Goal: Check status: Check status

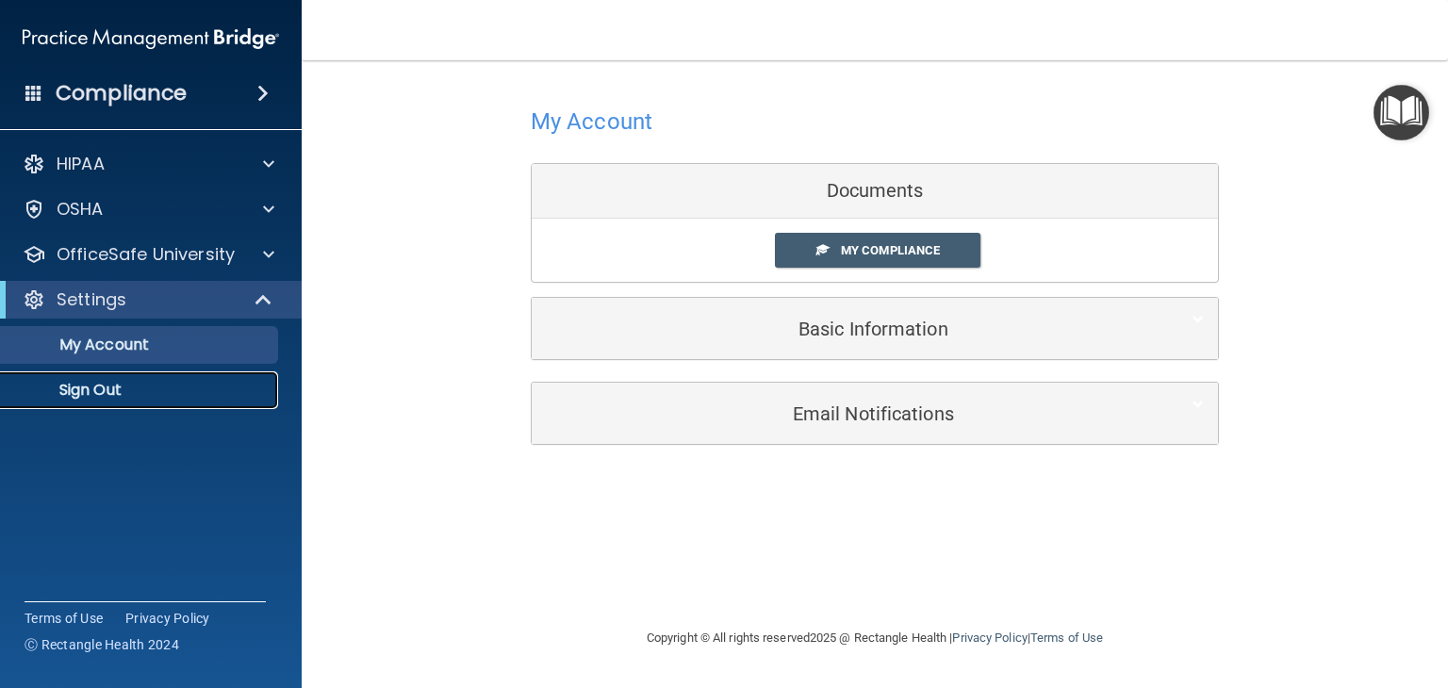
click at [116, 388] on p "Sign Out" at bounding box center [140, 390] width 257 height 19
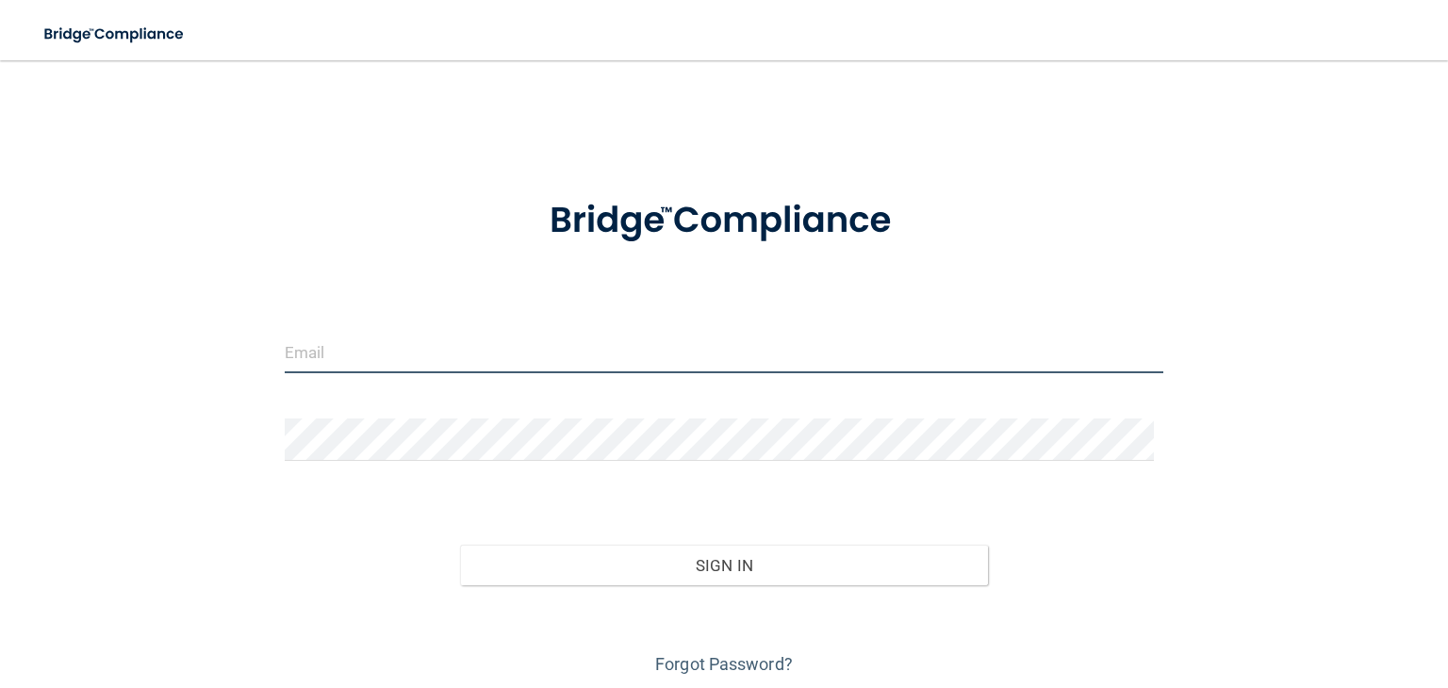
click at [402, 341] on input "email" at bounding box center [724, 352] width 879 height 42
type input "[EMAIL_ADDRESS][DOMAIN_NAME]"
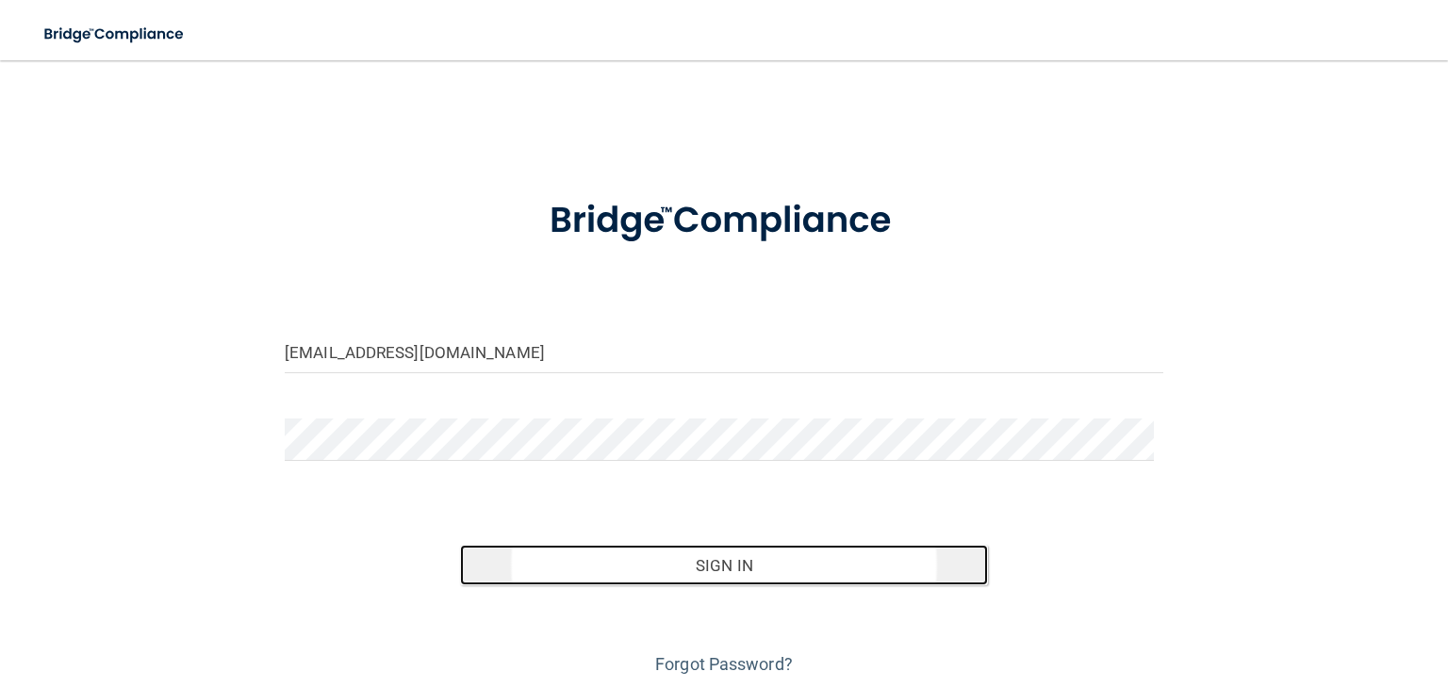
click at [713, 550] on button "Sign In" at bounding box center [723, 565] width 527 height 41
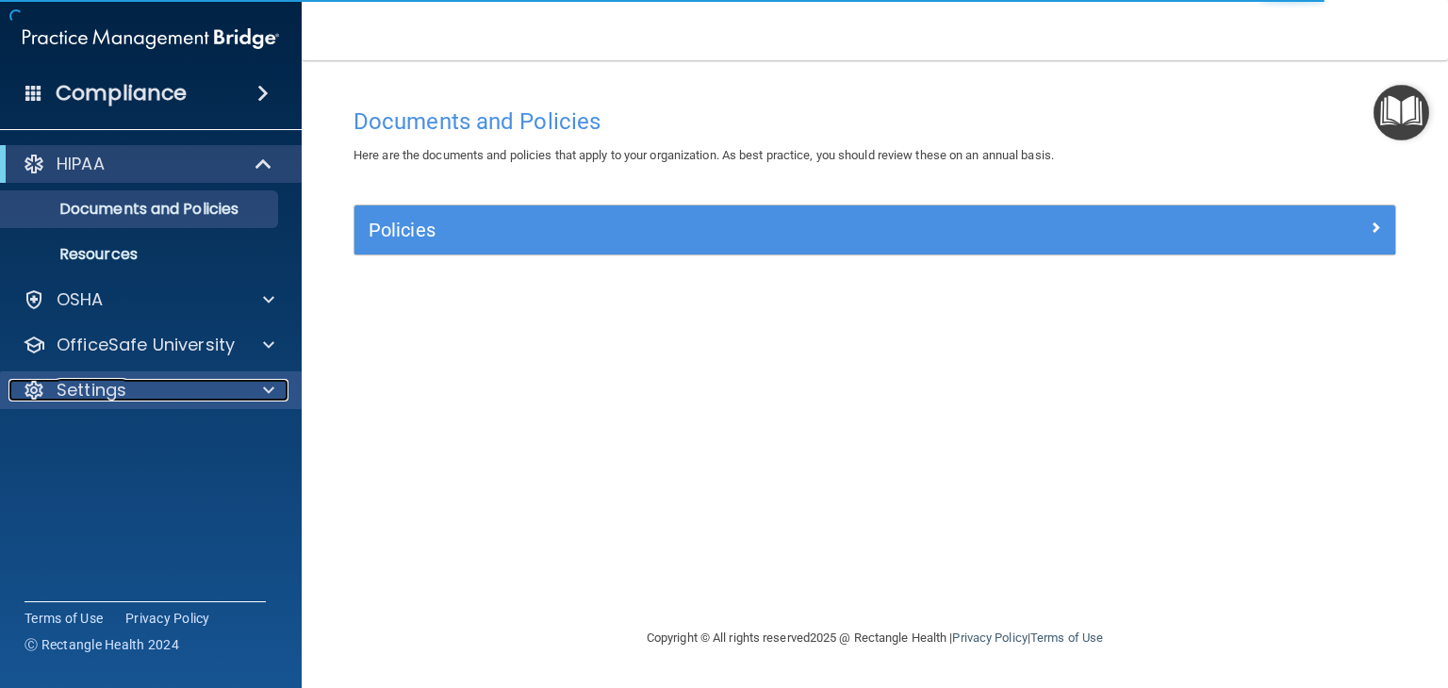
click at [107, 388] on p "Settings" at bounding box center [92, 390] width 70 height 23
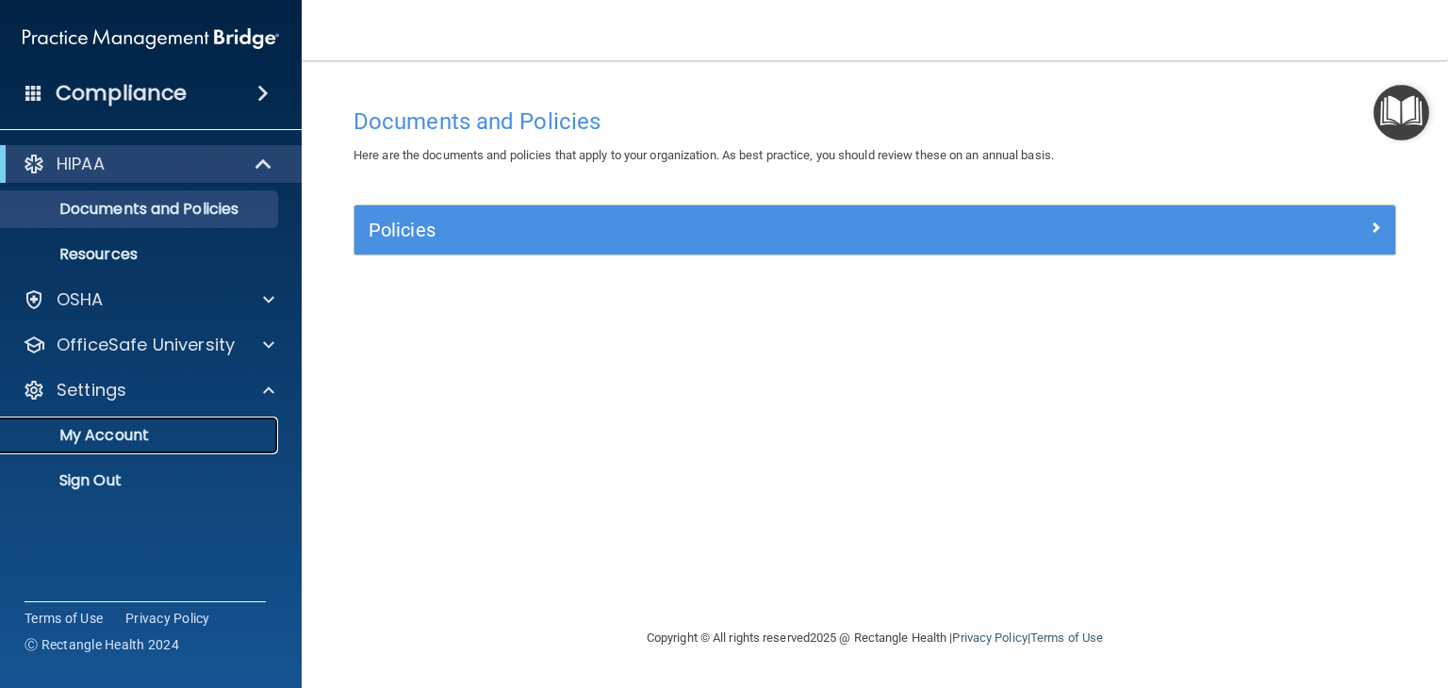
click at [109, 427] on p "My Account" at bounding box center [140, 435] width 257 height 19
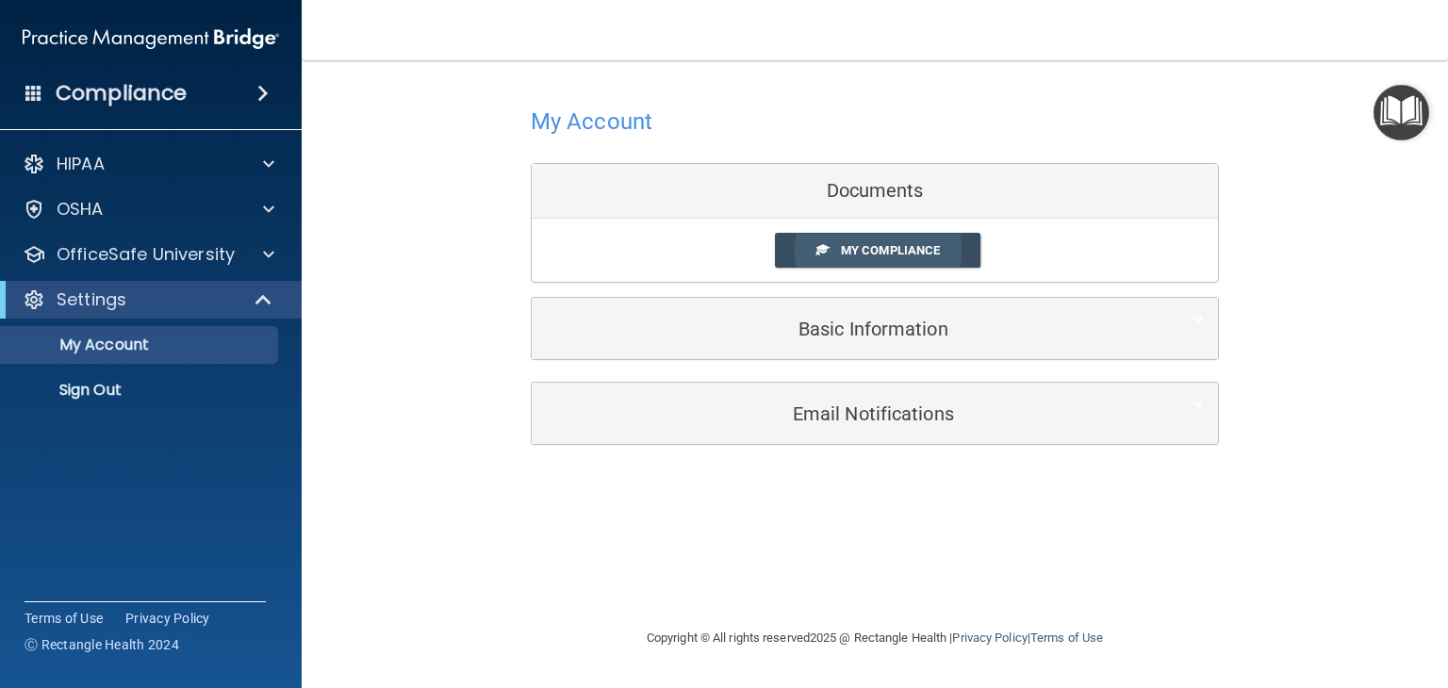
click at [891, 251] on span "My Compliance" at bounding box center [890, 250] width 99 height 14
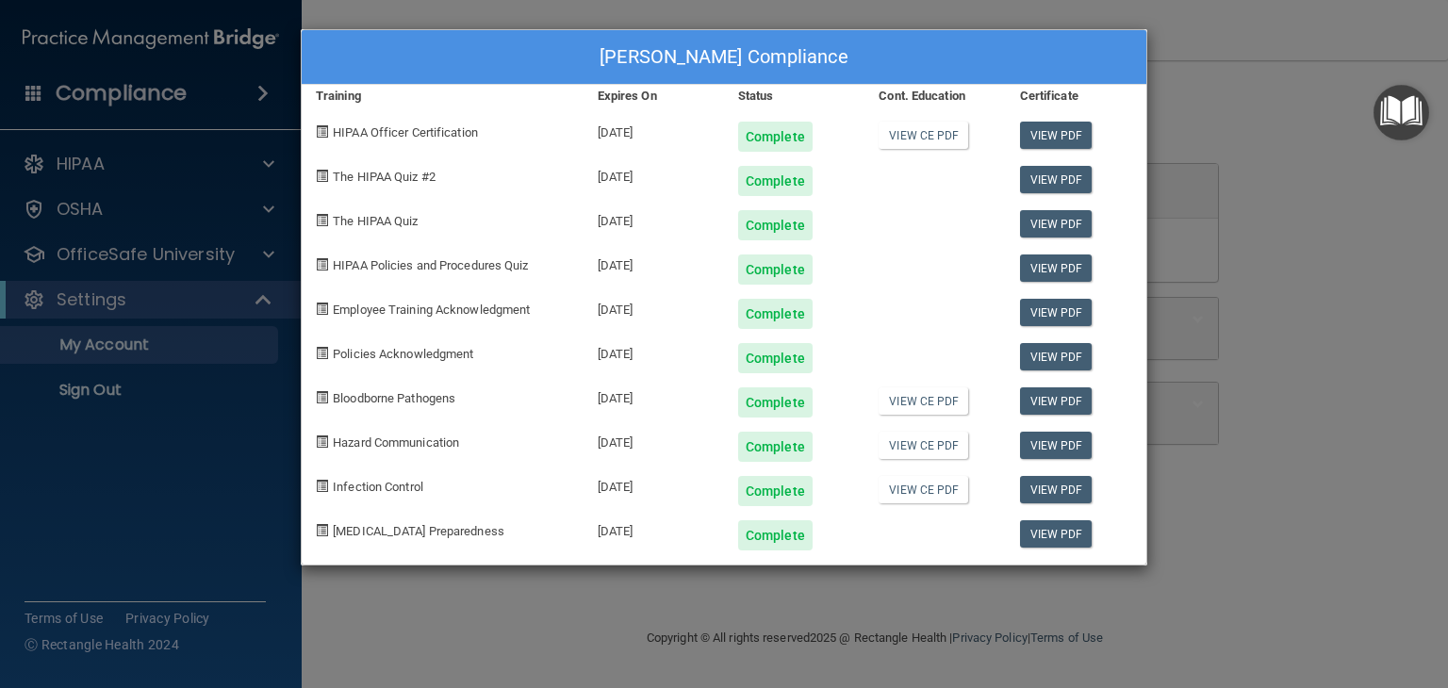
click at [1260, 113] on div "[PERSON_NAME] Compliance Training Expires On Status Cont. Education Certificate…" at bounding box center [724, 344] width 1448 height 688
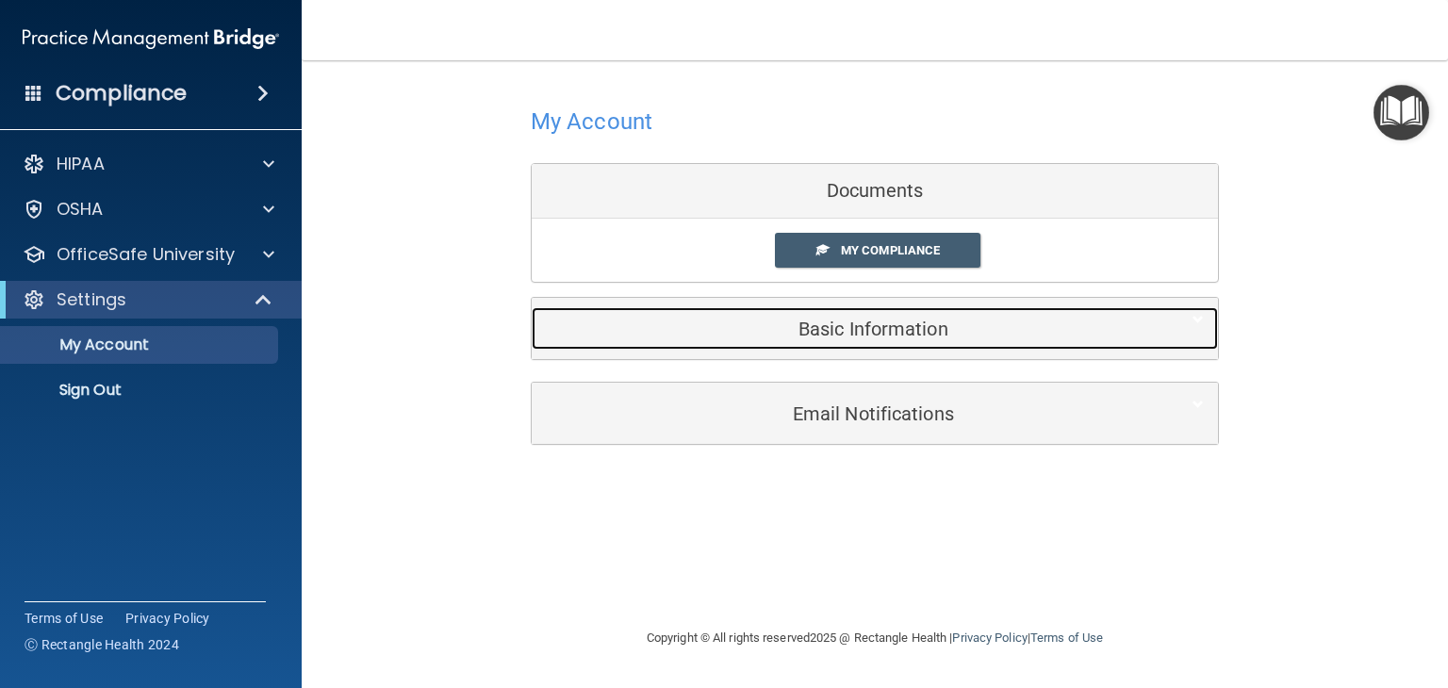
click at [886, 327] on h5 "Basic Information" at bounding box center [846, 329] width 601 height 21
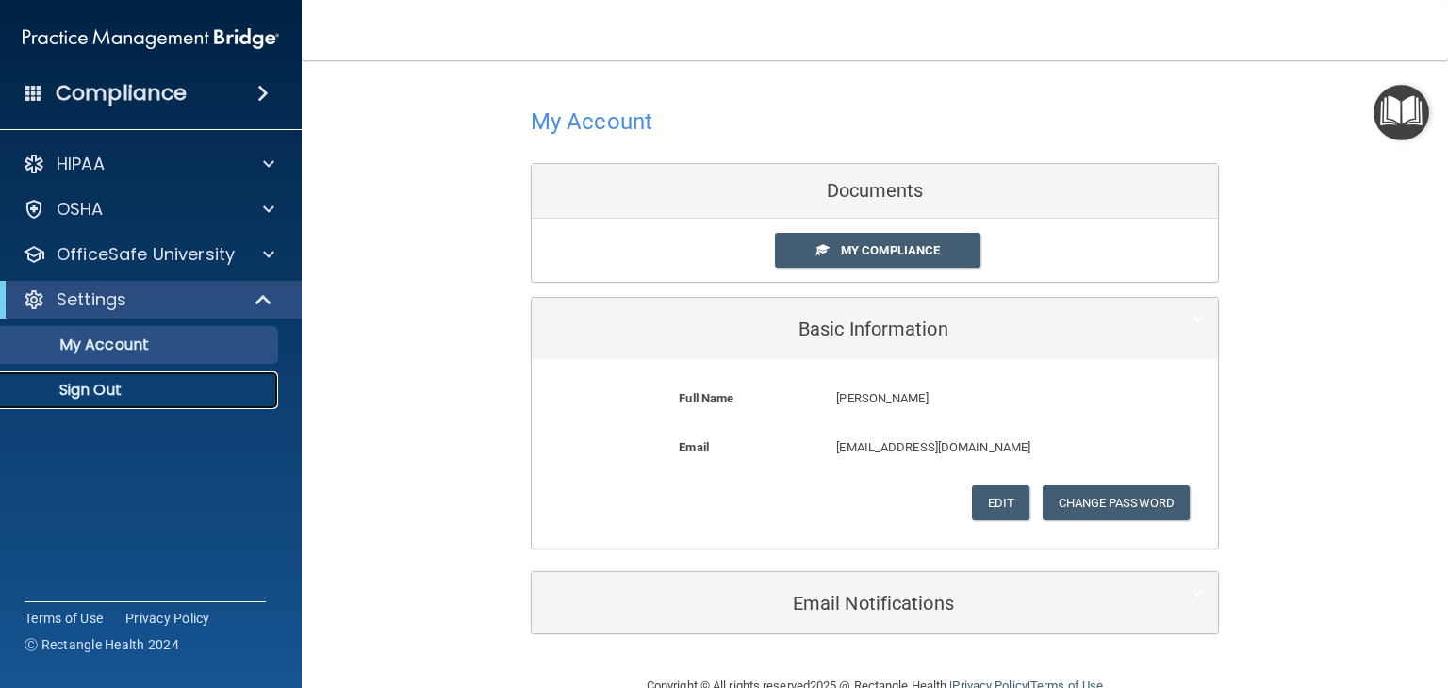
click at [98, 397] on p "Sign Out" at bounding box center [140, 390] width 257 height 19
